Goal: Task Accomplishment & Management: Manage account settings

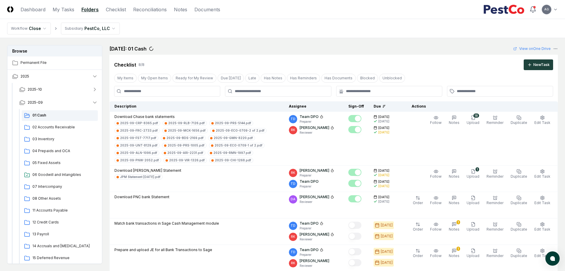
scroll to position [1411, 0]
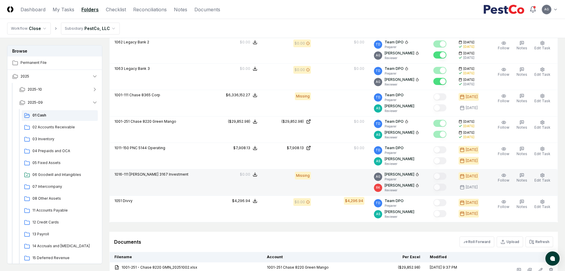
click at [171, 178] on div "1016-111 [PERSON_NAME] 3167 Investment" at bounding box center [158, 175] width 89 height 7
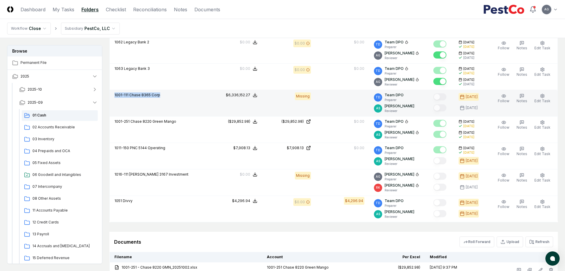
drag, startPoint x: 160, startPoint y: 94, endPoint x: 113, endPoint y: 94, distance: 47.5
click at [113, 94] on td "1001-111 Chase 8365 Corp" at bounding box center [159, 103] width 99 height 26
copy p "1001-111 Chase 8365 Corp"
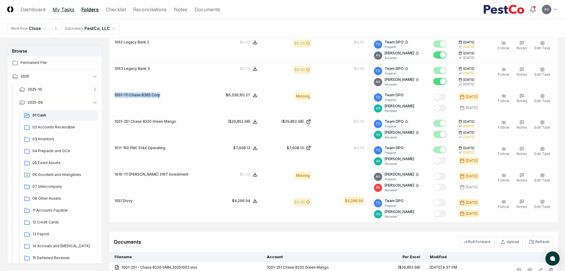
click at [54, 8] on link "My Tasks" at bounding box center [64, 9] width 22 height 7
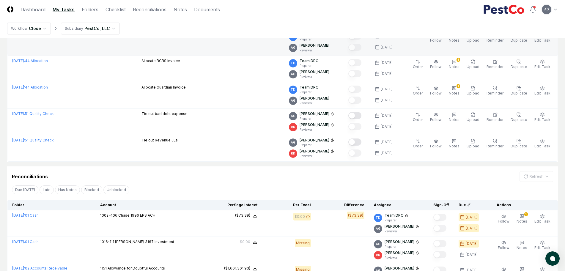
scroll to position [210, 0]
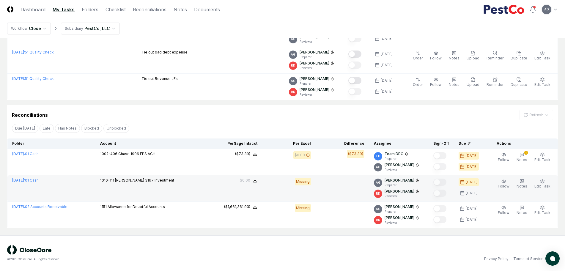
click at [25, 180] on span "[DATE] :" at bounding box center [18, 180] width 13 height 4
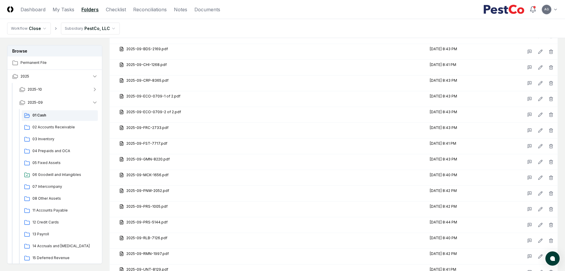
scroll to position [1597, 0]
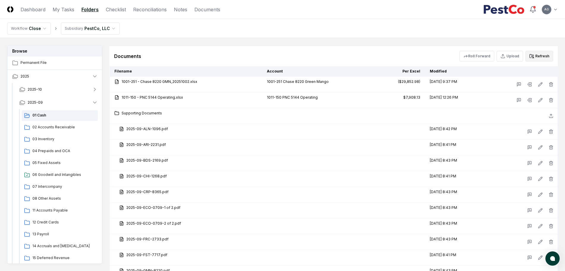
click at [545, 54] on button "Refresh" at bounding box center [539, 56] width 28 height 11
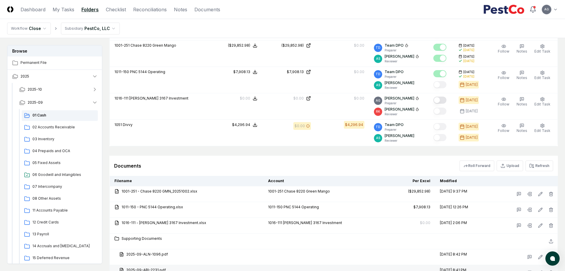
scroll to position [1485, 0]
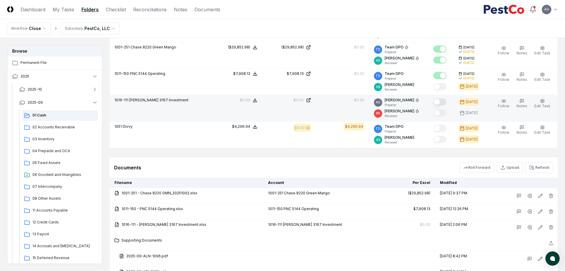
click at [452, 102] on td at bounding box center [440, 108] width 25 height 26
click at [446, 101] on button "Mark complete" at bounding box center [439, 101] width 13 height 7
click at [67, 12] on link "My Tasks" at bounding box center [64, 9] width 22 height 7
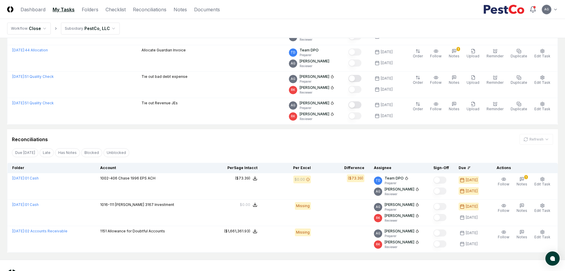
scroll to position [210, 0]
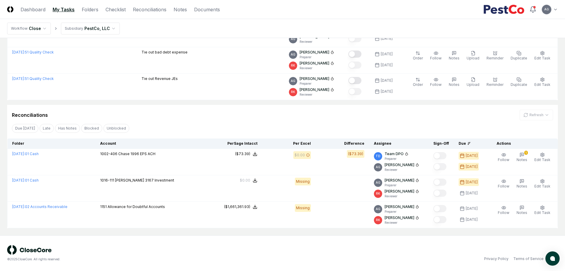
click at [263, 252] on div "© 2025 CloseCore. All rights reserved." at bounding box center [144, 253] width 275 height 16
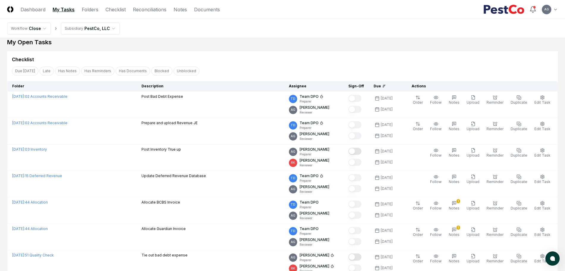
scroll to position [0, 0]
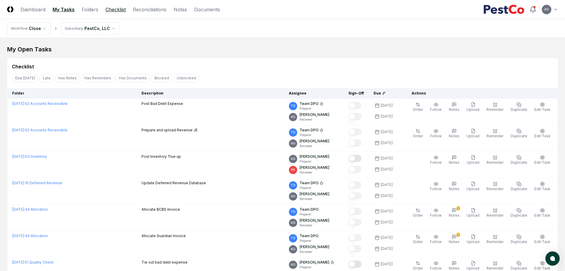
click at [121, 8] on link "Checklist" at bounding box center [115, 9] width 20 height 7
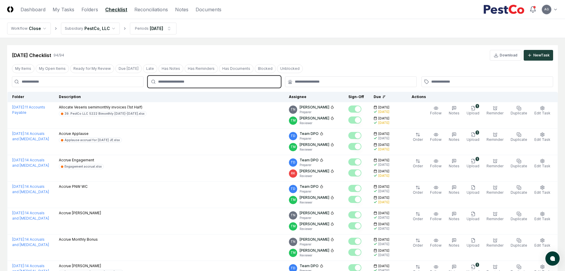
click at [216, 83] on input "text" at bounding box center [217, 81] width 118 height 5
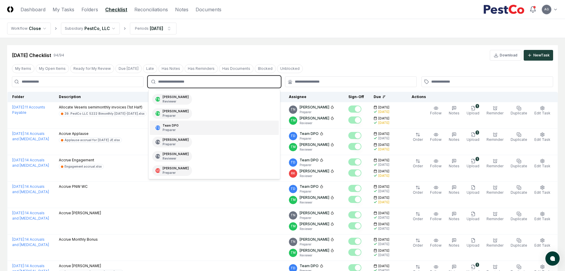
click at [200, 130] on div "TD Team DPO Preparer" at bounding box center [214, 128] width 129 height 14
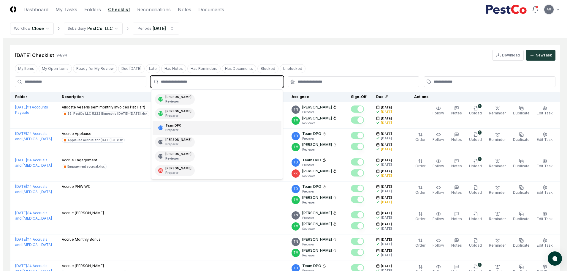
scroll to position [113, 0]
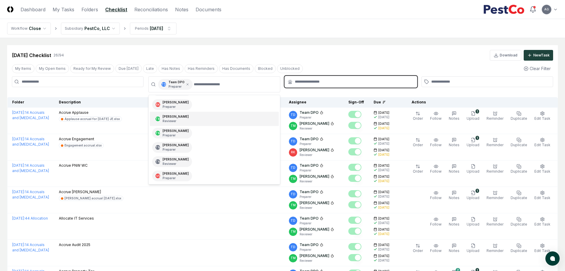
click at [324, 80] on input "text" at bounding box center [354, 81] width 118 height 5
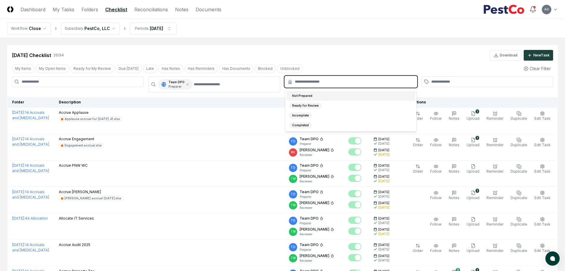
click at [320, 95] on div "Not Prepared" at bounding box center [350, 96] width 129 height 10
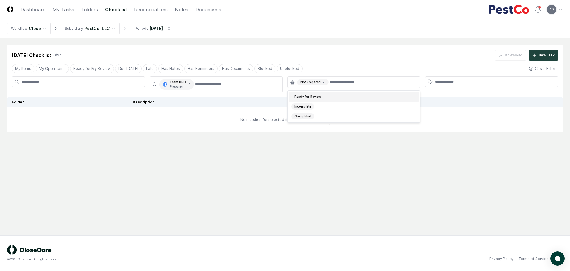
click at [327, 53] on div "[DATE] Checklist 0 / 94 Download New Task" at bounding box center [285, 55] width 547 height 11
click at [171, 31] on html "CloseCore Dashboard My Tasks Folders Checklist Reconciliations Notes Documents …" at bounding box center [285, 135] width 570 height 271
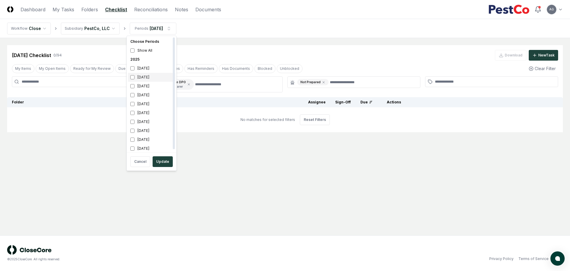
click at [151, 76] on div "[DATE]" at bounding box center [151, 77] width 47 height 9
click at [151, 86] on div "[DATE]" at bounding box center [151, 86] width 47 height 9
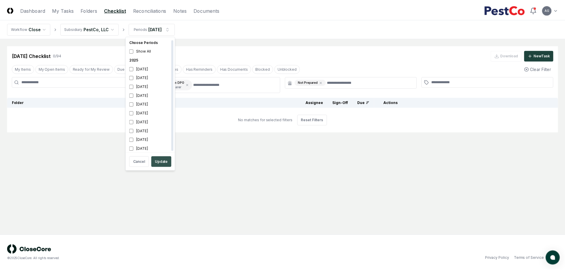
scroll to position [2, 0]
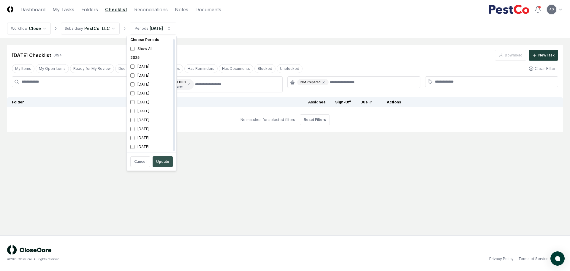
click at [163, 162] on button "Update" at bounding box center [163, 161] width 20 height 11
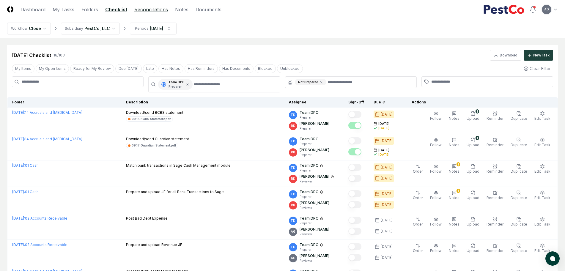
click at [154, 7] on link "Reconciliations" at bounding box center [151, 9] width 34 height 7
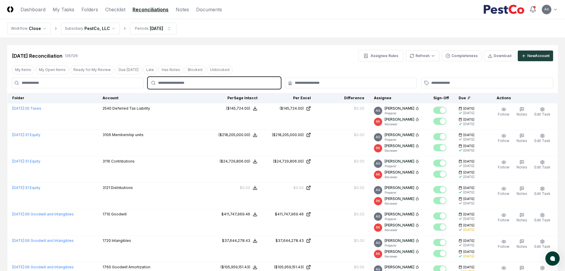
click at [225, 83] on input "text" at bounding box center [217, 82] width 118 height 5
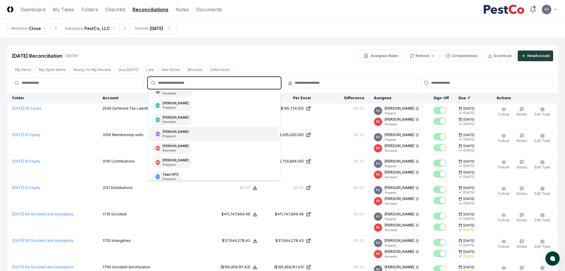
scroll to position [42, 0]
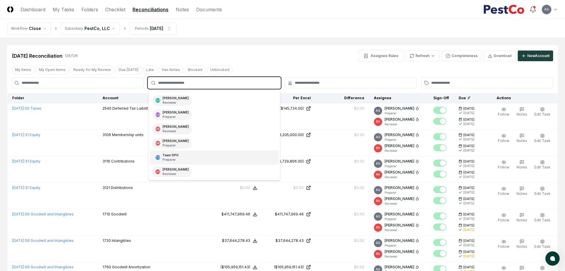
drag, startPoint x: 198, startPoint y: 154, endPoint x: 220, endPoint y: 141, distance: 25.7
click at [198, 154] on div "TD Team DPO Preparer" at bounding box center [214, 157] width 129 height 14
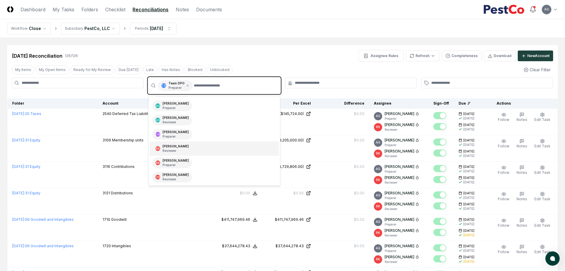
scroll to position [27, 0]
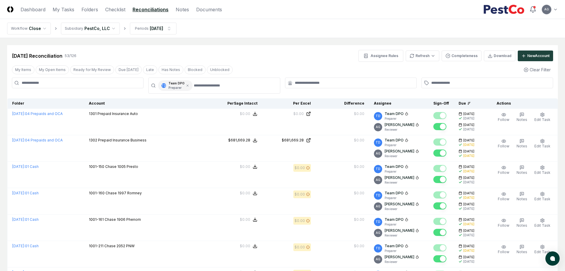
click at [308, 78] on div at bounding box center [351, 83] width 132 height 11
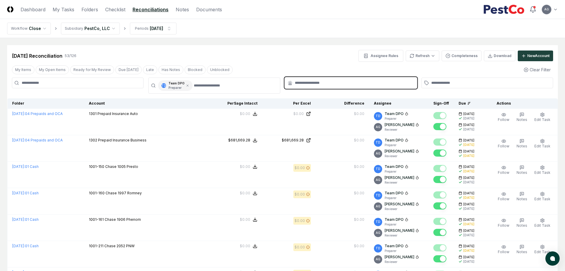
click at [308, 80] on input "text" at bounding box center [354, 82] width 118 height 5
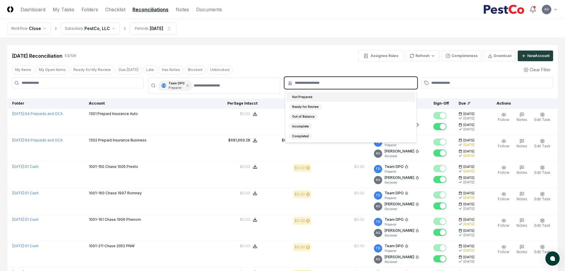
click at [330, 99] on div "Not Prepared" at bounding box center [350, 97] width 129 height 10
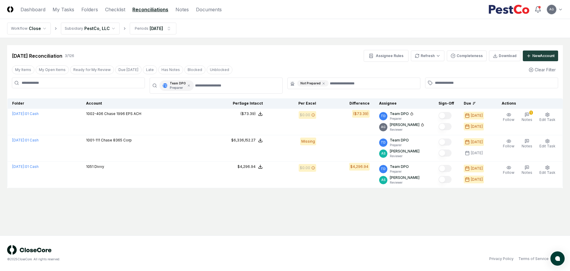
click at [307, 43] on main "Cancel Reassign [DATE] Reconciliation 3 / 126 Assignee Rules Refresh Completene…" at bounding box center [285, 136] width 570 height 197
click at [70, 10] on link "My Tasks" at bounding box center [64, 9] width 22 height 7
